Goal: Transaction & Acquisition: Purchase product/service

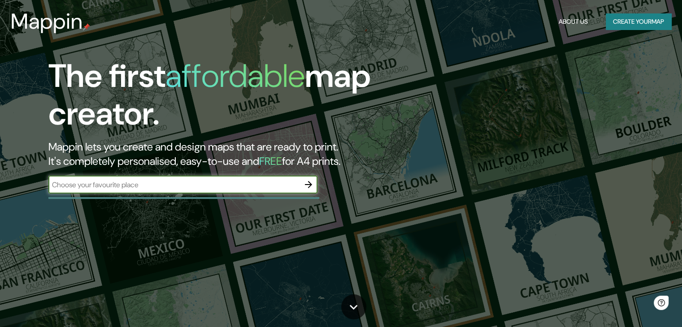
click at [140, 182] on input "text" at bounding box center [173, 185] width 251 height 10
type input "VALLEDUPAR"
click at [309, 183] on icon "button" at bounding box center [308, 184] width 11 height 11
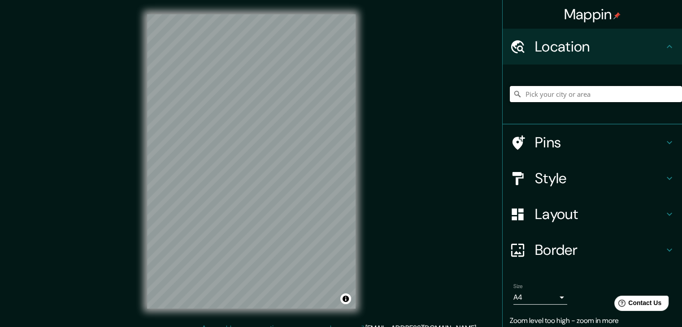
click at [565, 97] on input "Pick your city or area" at bounding box center [596, 94] width 172 height 16
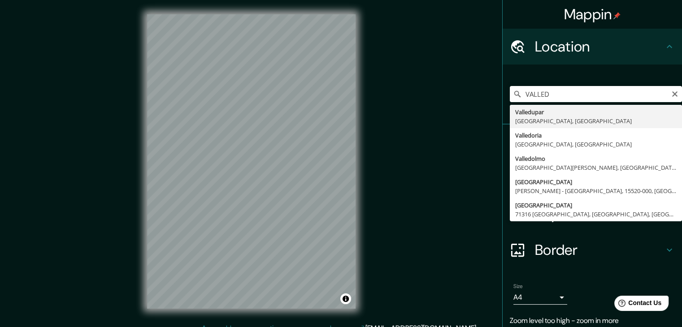
type input "Valledupar, [GEOGRAPHIC_DATA], [GEOGRAPHIC_DATA]"
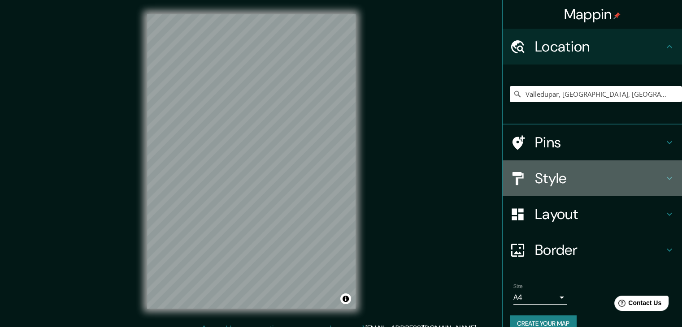
click at [536, 175] on h4 "Style" at bounding box center [599, 179] width 129 height 18
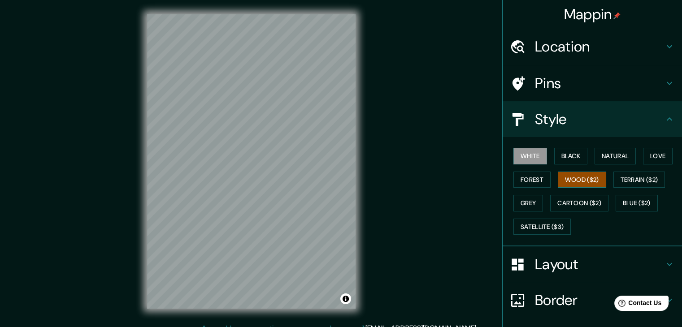
click at [578, 176] on button "Wood ($2)" at bounding box center [582, 180] width 48 height 17
click at [528, 179] on button "Forest" at bounding box center [532, 180] width 37 height 17
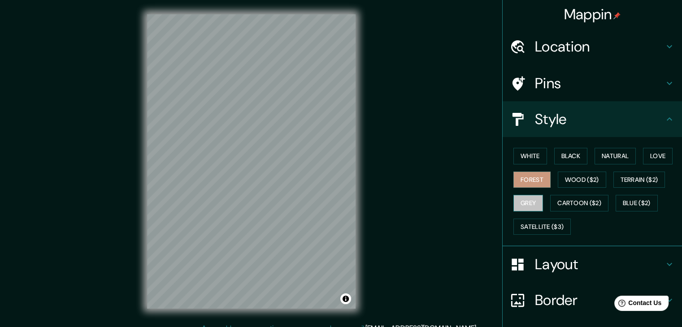
click at [527, 209] on button "Grey" at bounding box center [529, 203] width 30 height 17
click at [622, 179] on button "Terrain ($2)" at bounding box center [640, 180] width 52 height 17
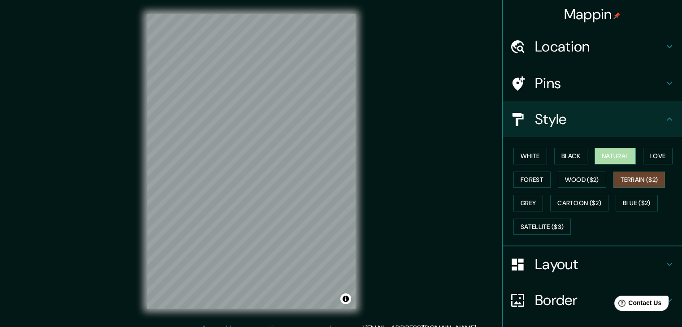
click at [603, 157] on button "Natural" at bounding box center [615, 156] width 41 height 17
click at [652, 156] on button "Love" at bounding box center [658, 156] width 30 height 17
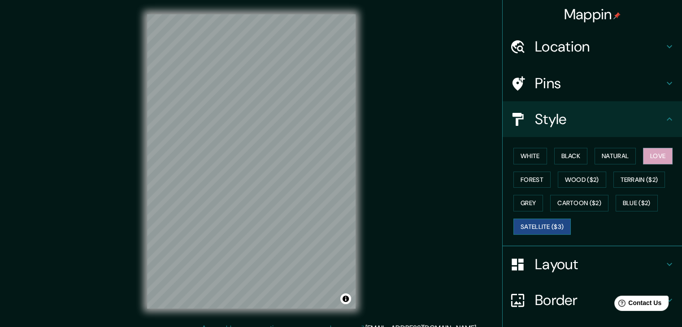
click at [539, 221] on button "Satellite ($3)" at bounding box center [542, 227] width 57 height 17
click at [635, 198] on button "Blue ($2)" at bounding box center [637, 203] width 42 height 17
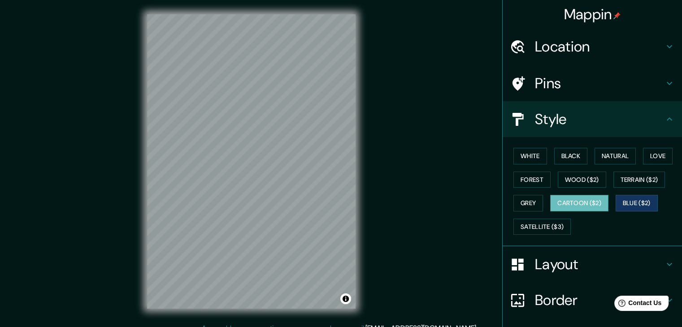
click at [592, 201] on button "Cartoon ($2)" at bounding box center [579, 203] width 58 height 17
click at [524, 200] on button "Grey" at bounding box center [529, 203] width 30 height 17
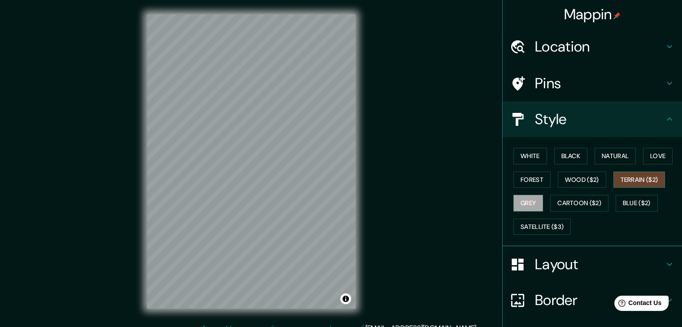
click at [617, 177] on button "Terrain ($2)" at bounding box center [640, 180] width 52 height 17
click at [589, 178] on button "Wood ($2)" at bounding box center [582, 180] width 48 height 17
